Goal: Task Accomplishment & Management: Manage account settings

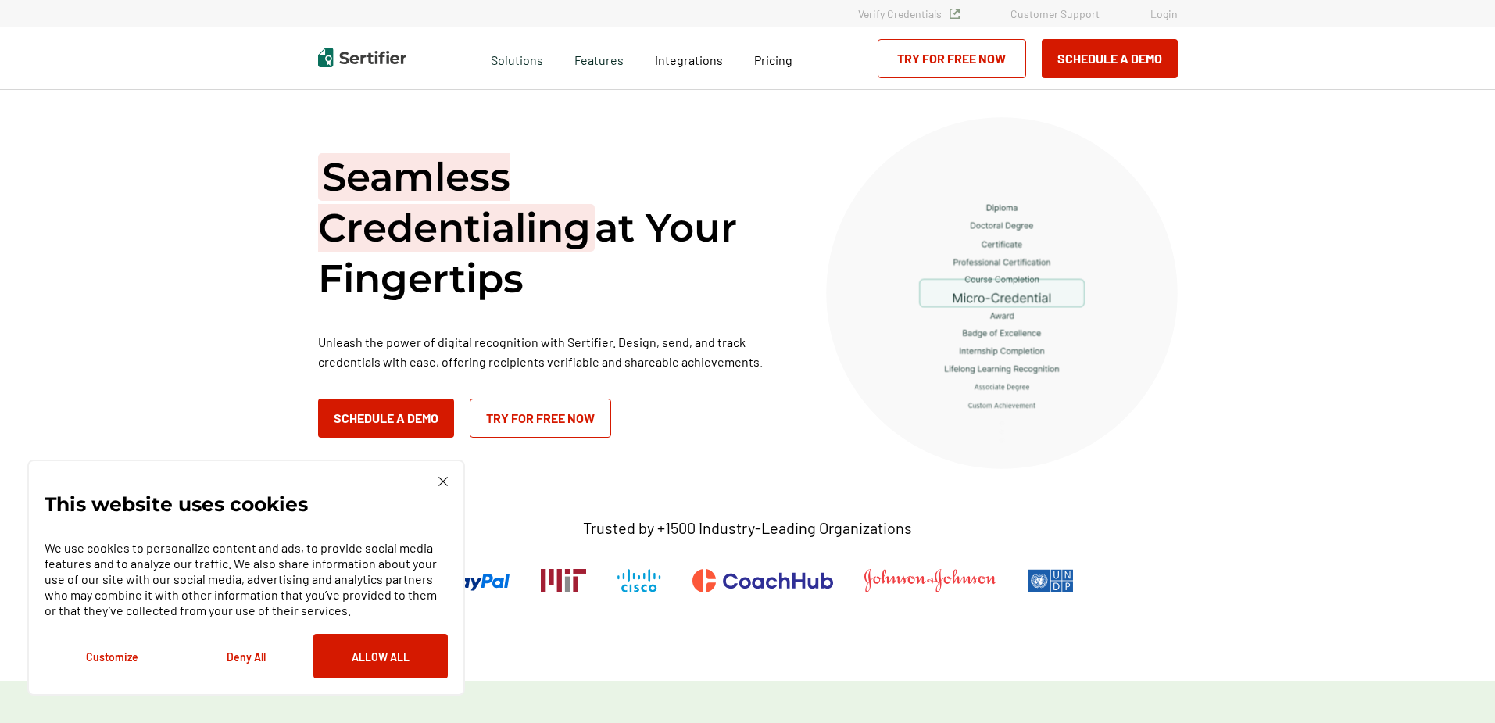
click at [1160, 17] on link "Login" at bounding box center [1163, 13] width 27 height 13
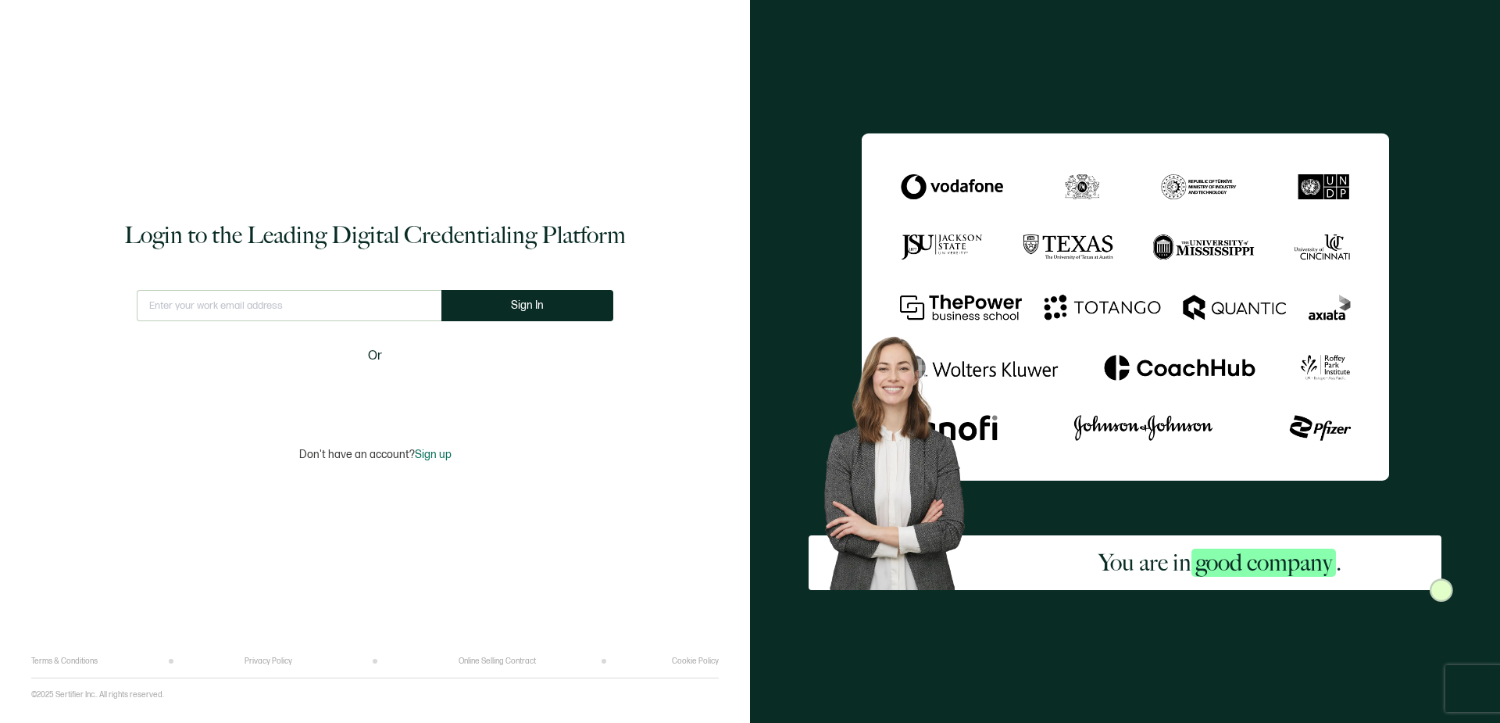
click at [368, 309] on input "text" at bounding box center [289, 305] width 305 height 31
type input "[PERSON_NAME][EMAIL_ADDRESS][DOMAIN_NAME]"
click at [482, 315] on button "Sign In" at bounding box center [527, 305] width 172 height 31
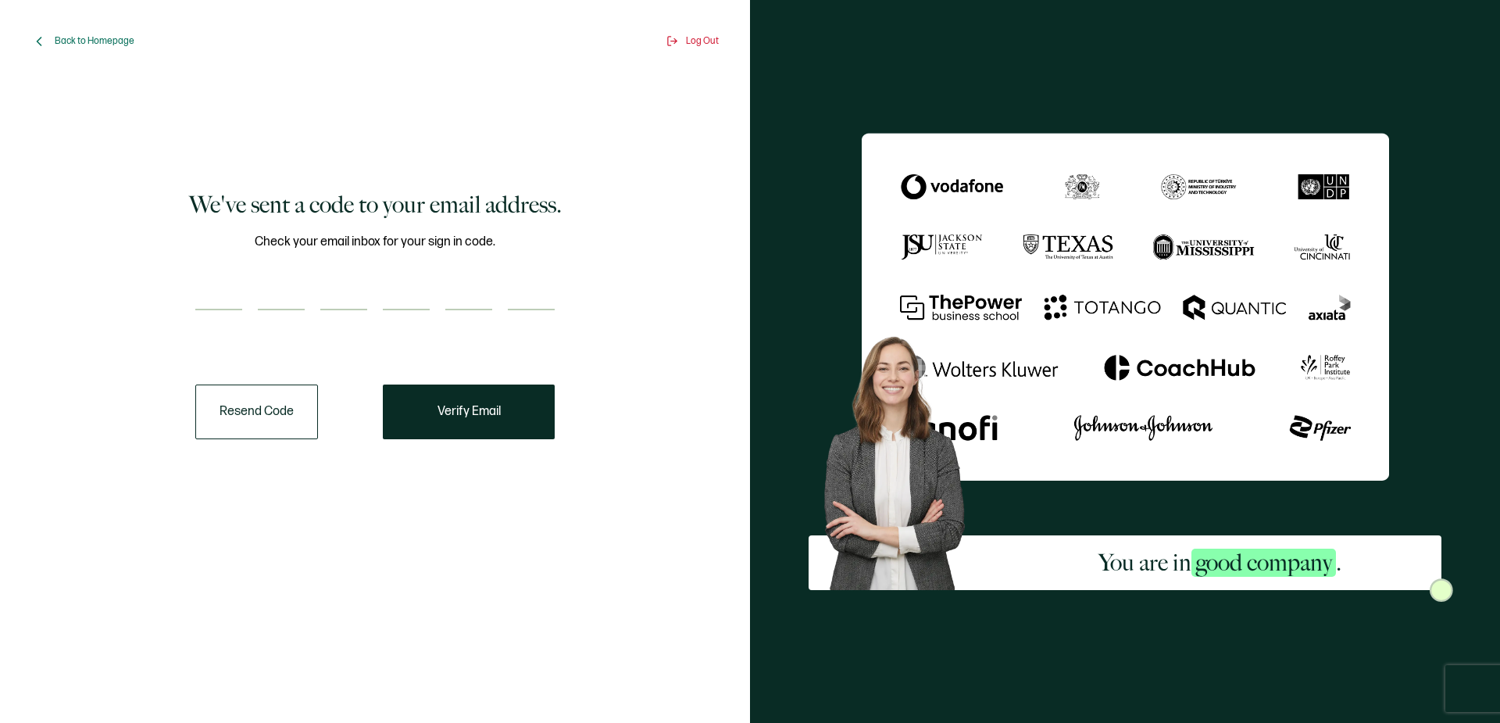
click at [223, 296] on input "number" at bounding box center [218, 294] width 47 height 31
type input "2"
type input "4"
type input "0"
type input "8"
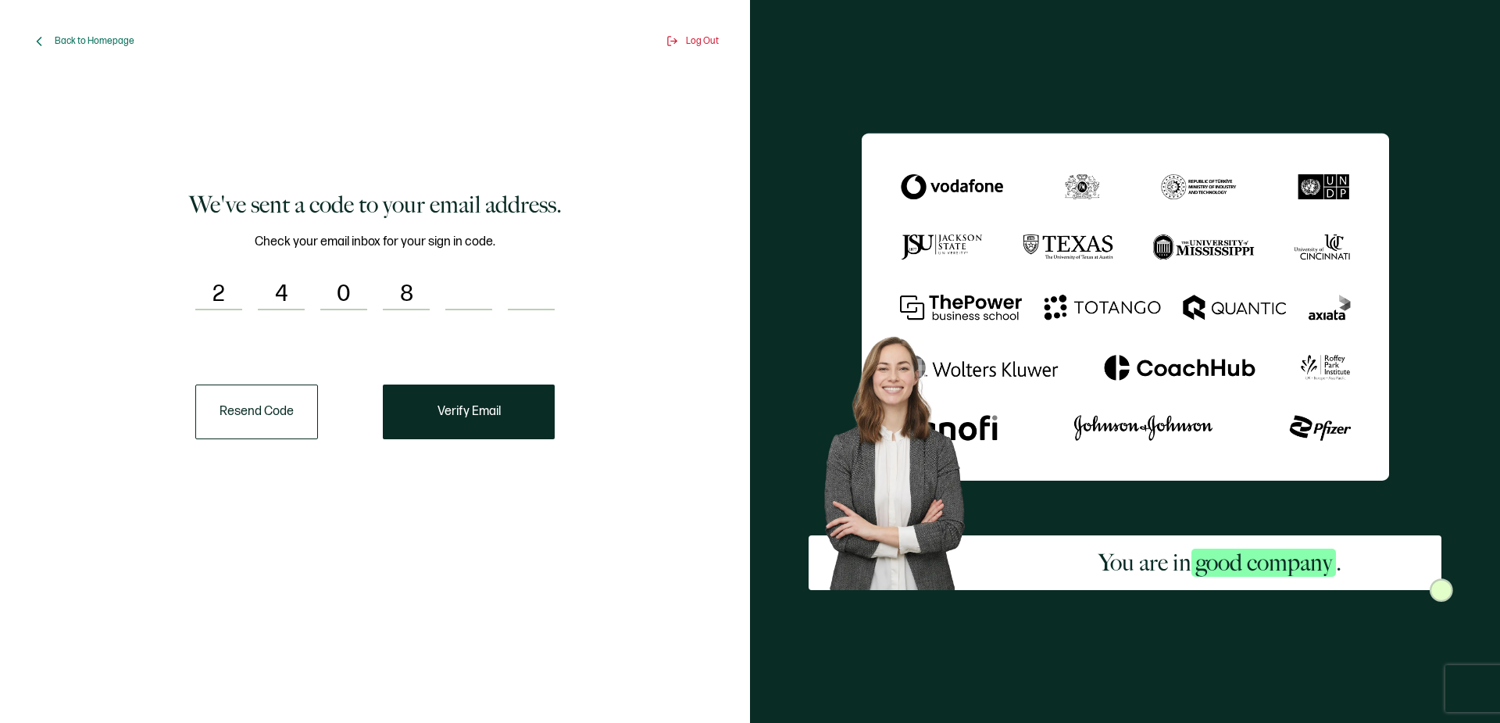
type input "0"
type input "5"
